Goal: Task Accomplishment & Management: Manage account settings

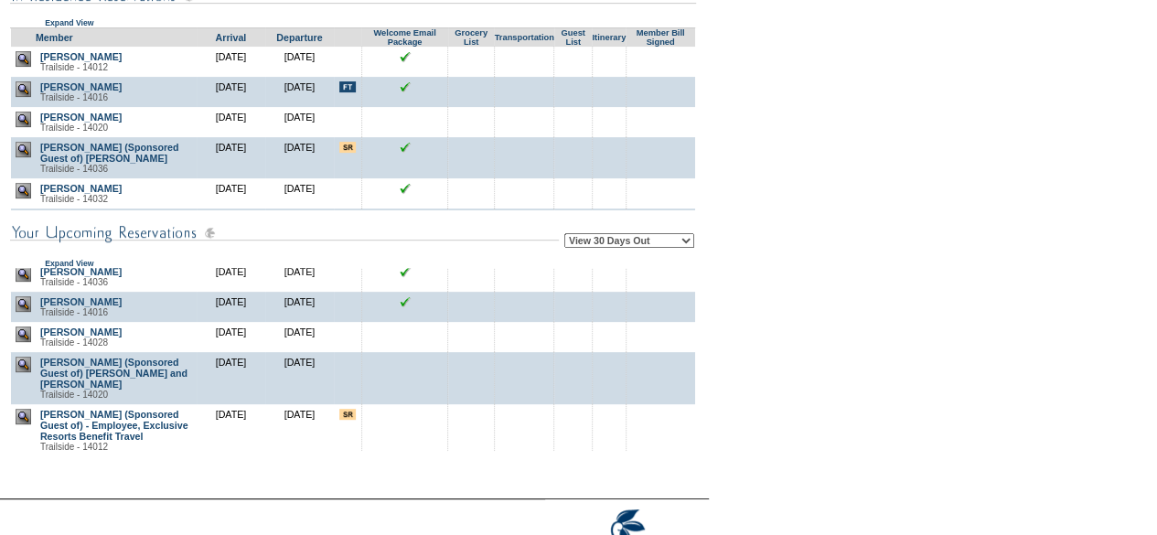
scroll to position [446, 0]
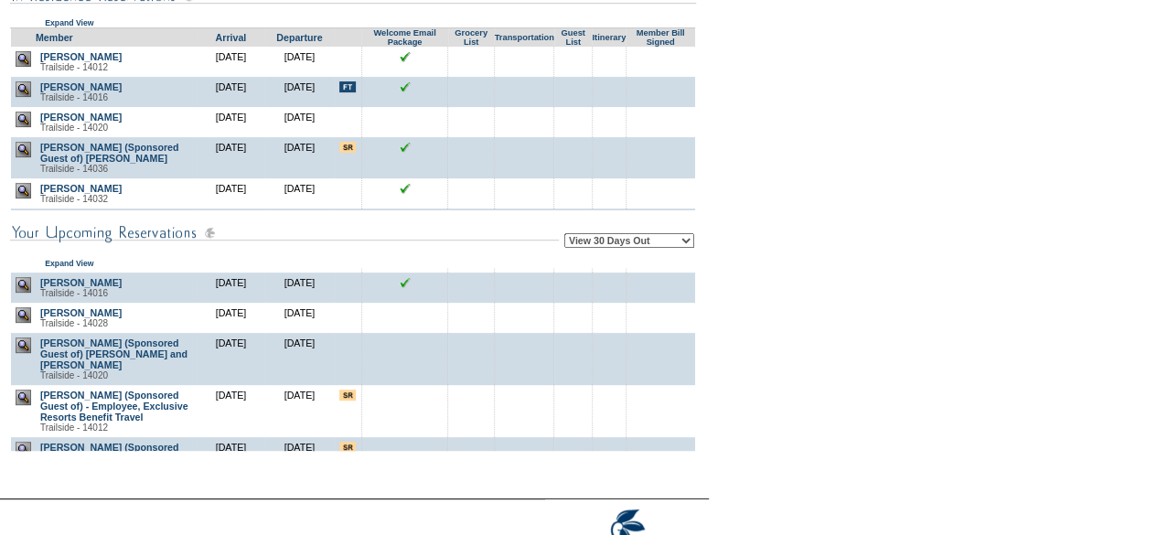
click at [23, 353] on img at bounding box center [24, 346] width 16 height 16
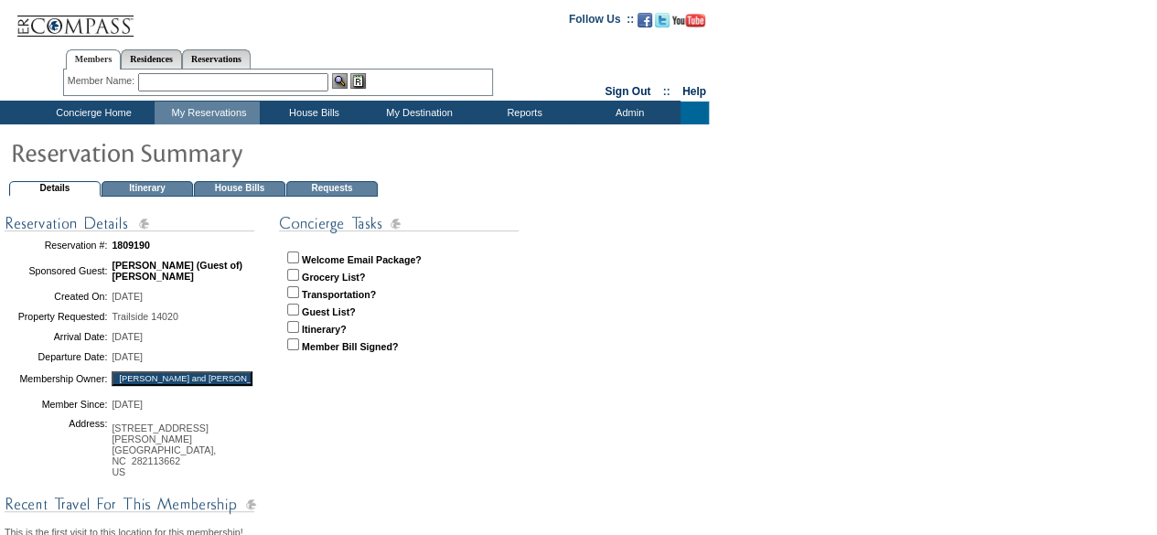
click at [293, 253] on input "checkbox" at bounding box center [293, 258] width 12 height 12
checkbox input "true"
